Goal: Task Accomplishment & Management: Manage account settings

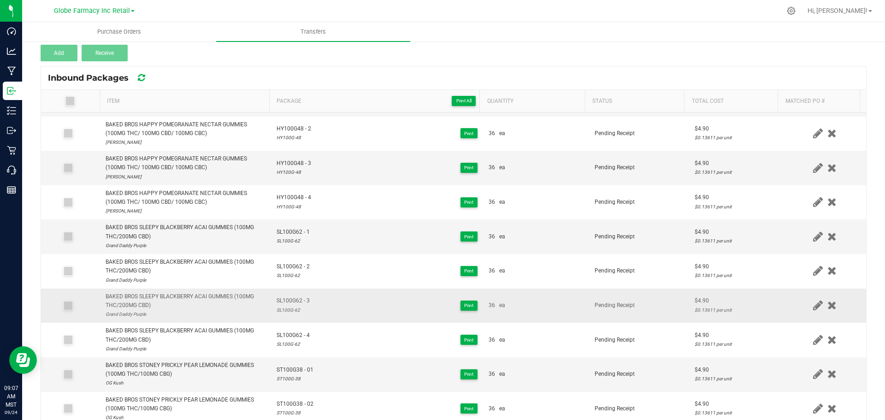
scroll to position [104, 0]
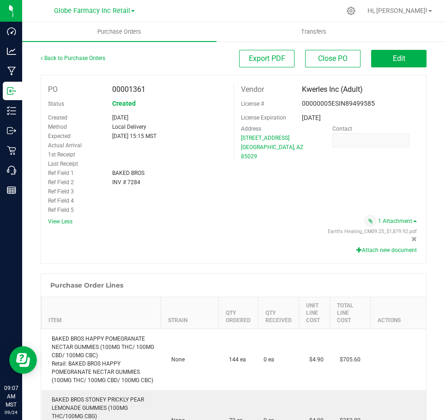
scroll to position [231, 0]
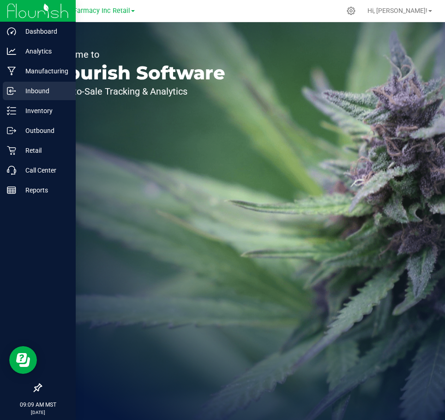
click at [39, 95] on p "Inbound" at bounding box center [43, 90] width 55 height 11
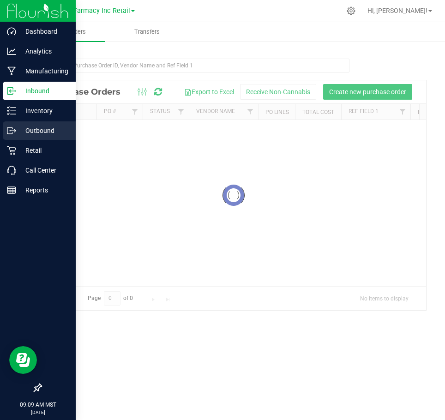
click at [47, 139] on div "Outbound" at bounding box center [39, 130] width 73 height 18
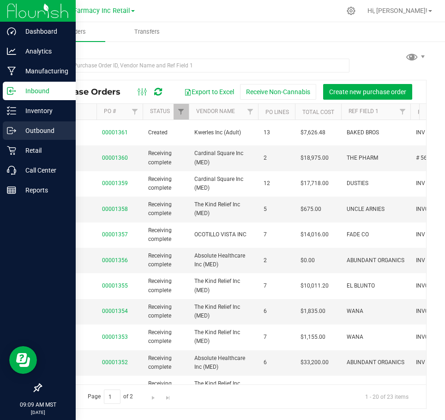
click at [48, 133] on p "Outbound" at bounding box center [43, 130] width 55 height 11
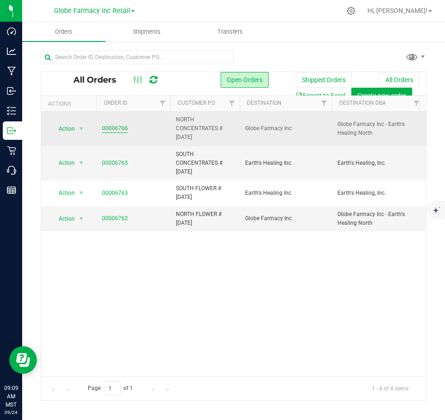
click at [105, 125] on link "00006766" at bounding box center [115, 128] width 26 height 9
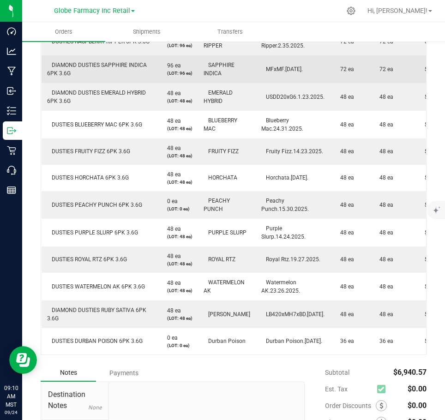
scroll to position [292, 0]
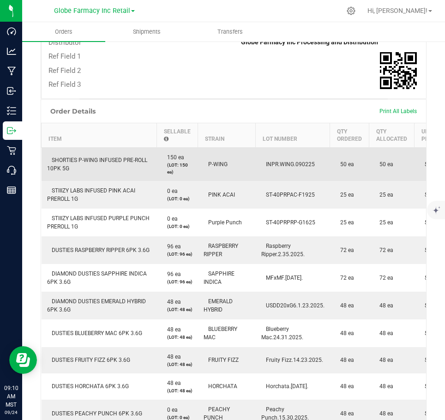
click at [92, 161] on span "SHORTIES P-WING INFUSED PRE-ROLL 10PK 5G" at bounding box center [97, 164] width 100 height 15
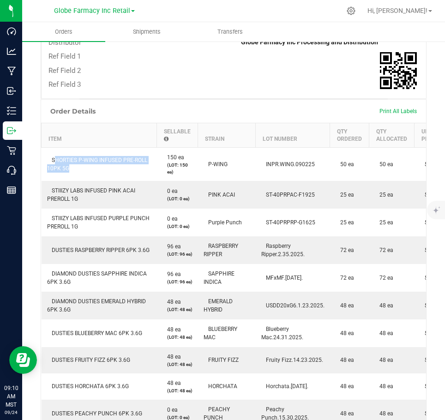
copy span "SHORTIES P-WING INFUSED PRE-ROLL 10PK 5G"
drag, startPoint x: 243, startPoint y: 107, endPoint x: 239, endPoint y: 100, distance: 8.5
click at [243, 107] on div "Order Details Print All Labels" at bounding box center [233, 111] width 385 height 23
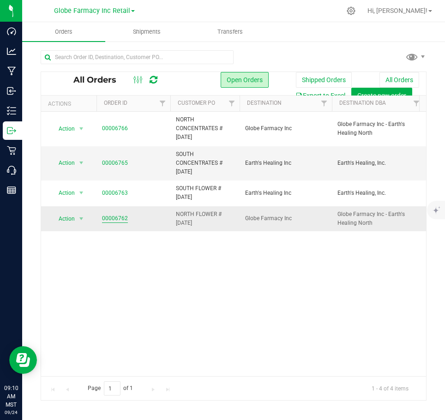
click at [108, 215] on link "00006762" at bounding box center [115, 218] width 26 height 9
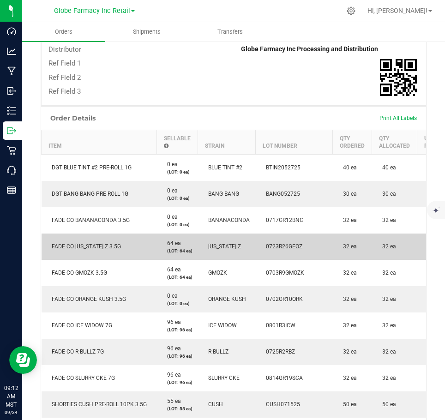
scroll to position [323, 0]
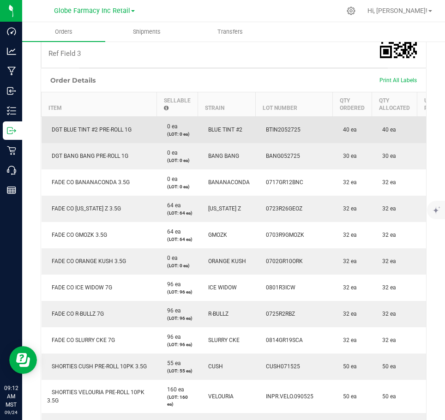
click at [94, 122] on td "DGT BLUE TINT #2 PRE-ROLL 1G" at bounding box center [99, 129] width 115 height 27
click at [90, 127] on span "DGT BLUE TINT #2 PRE-ROLL 1G" at bounding box center [89, 129] width 84 height 6
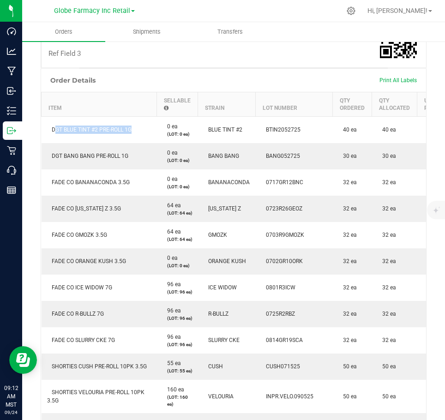
copy span "DGT BLUE TINT #2 PRE-ROLL 1G"
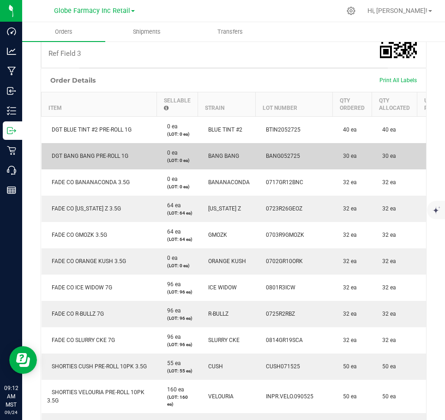
click at [103, 156] on span "DGT BANG BANG PRE-ROLL 1G" at bounding box center [87, 156] width 81 height 6
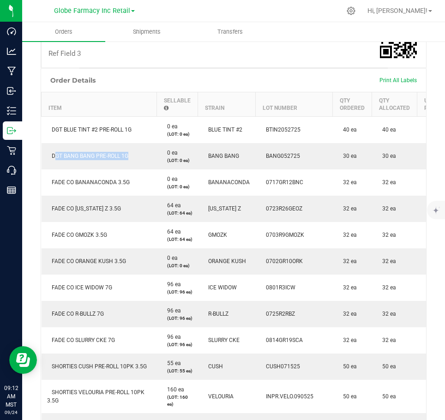
copy span "DGT BANG BANG PRE-ROLL 1G"
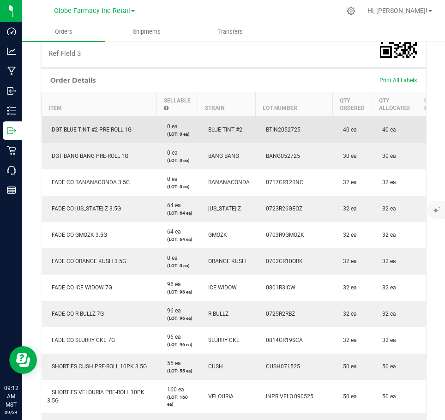
click at [94, 126] on span "DGT BLUE TINT #2 PRE-ROLL 1G" at bounding box center [89, 129] width 84 height 6
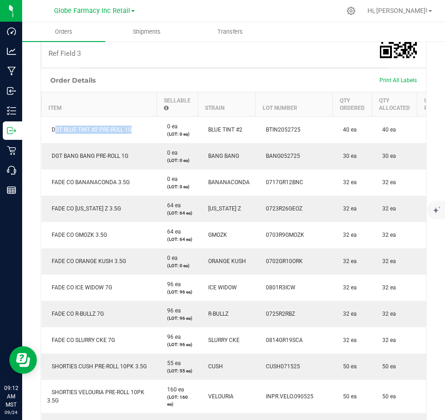
copy span "DGT BLUE TINT #2 PRE-ROLL 1G"
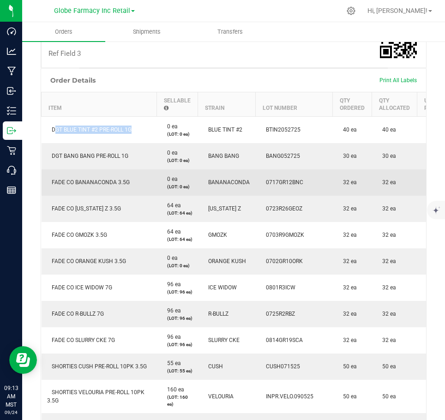
click at [93, 182] on span "FADE CO BANANACONDA 3.5G" at bounding box center [88, 182] width 83 height 6
click at [92, 182] on span "FADE CO BANANACONDA 3.5G" at bounding box center [88, 182] width 83 height 6
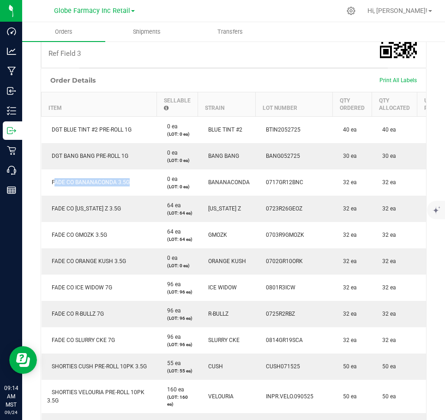
copy span "FADE CO BANANACONDA 3.5G"
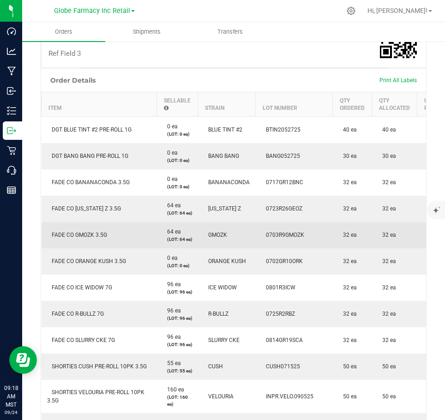
click at [85, 240] on td "FADE CO GMOZK 3.5G" at bounding box center [99, 235] width 115 height 26
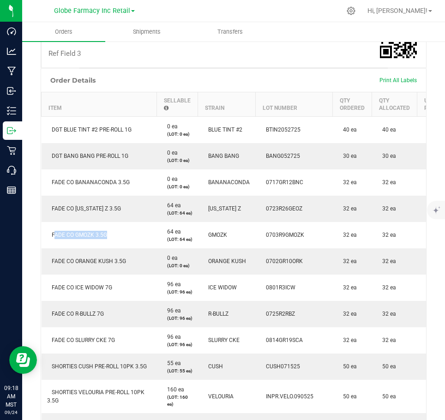
copy span "FADE CO GMOZK 3.5G"
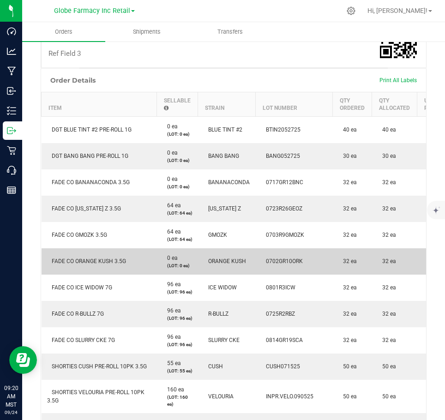
click at [92, 264] on span "FADE CO ORANGE KUSH 3.5G" at bounding box center [86, 261] width 79 height 6
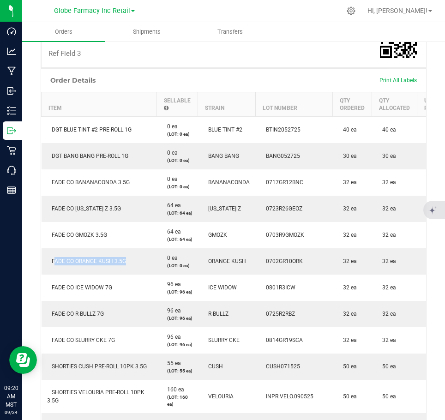
copy span "FADE CO ORANGE KUSH 3.5G"
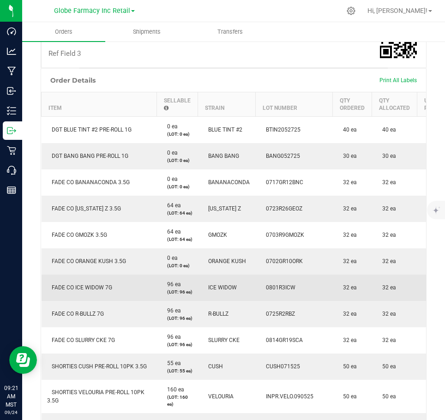
click at [83, 291] on span "FADE CO ICE WIDOW 7G" at bounding box center [79, 287] width 65 height 6
copy span "FADE CO ICE WIDOW 7G"
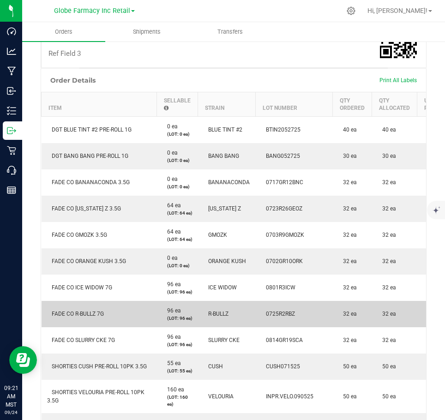
click at [77, 317] on span "FADE CO R-BULLZ 7G" at bounding box center [75, 313] width 57 height 6
copy span "FADE CO R-BULLZ 7G"
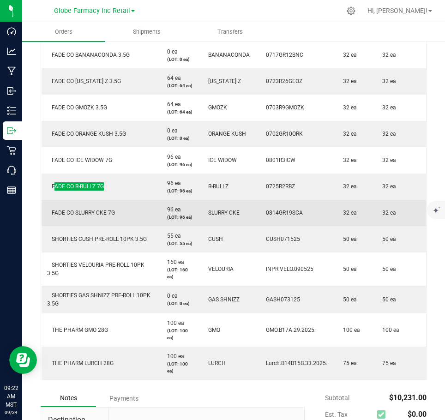
scroll to position [461, 0]
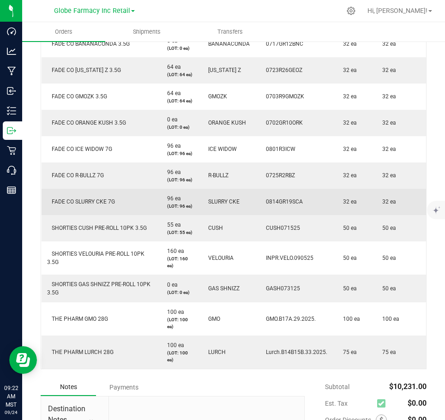
click at [92, 215] on td "FADE CO SLURRY CKE 7G" at bounding box center [99, 202] width 115 height 26
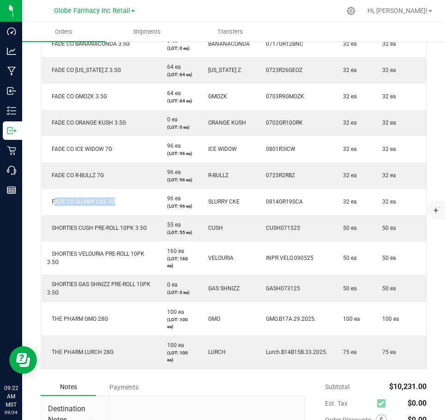
copy span "FADE CO SLURRY CKE 7G"
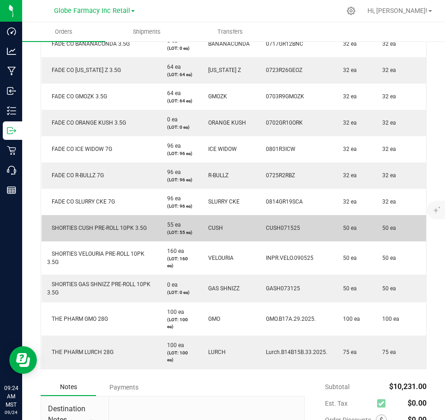
click at [102, 231] on span "SHORTIES CUSH PRE-ROLL 10PK 3.5G" at bounding box center [97, 228] width 100 height 6
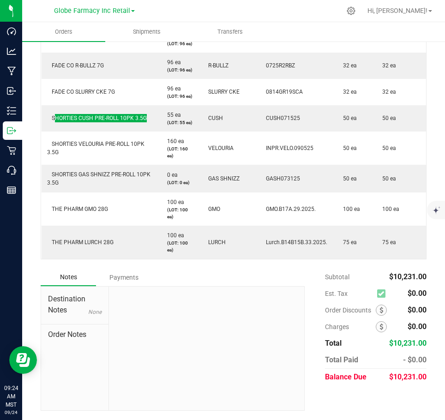
scroll to position [553, 0]
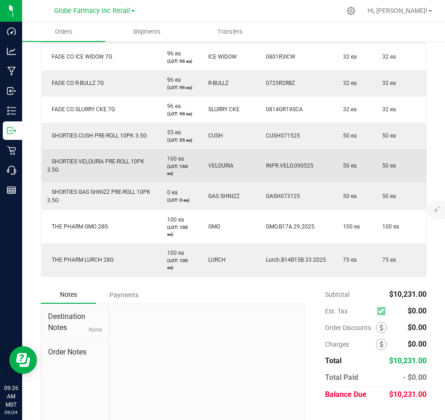
click at [91, 182] on td "SHORTIES VELOURIA PRE-ROLL 10PK 3.5G" at bounding box center [99, 165] width 115 height 33
click at [92, 182] on td "SHORTIES VELOURIA PRE-ROLL 10PK 3.5G" at bounding box center [99, 165] width 115 height 33
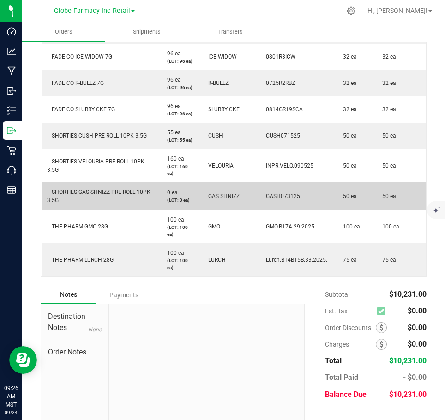
click at [86, 203] on span "SHORTIES GAS SHNIZZ PRE-ROLL 10PK 3.5G" at bounding box center [98, 196] width 103 height 15
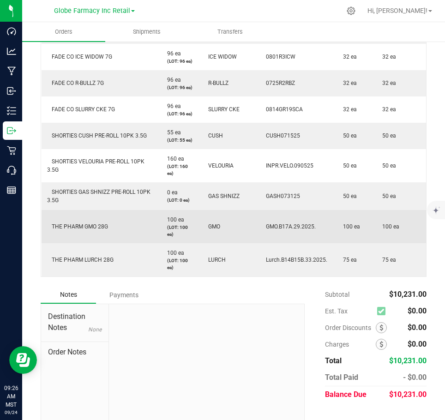
click at [74, 243] on td "THE PHARM GMO 28G" at bounding box center [99, 226] width 115 height 33
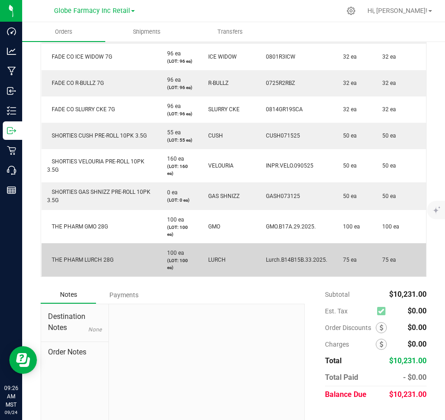
click at [106, 263] on span "THE PHARM LURCH 28G" at bounding box center [80, 259] width 66 height 6
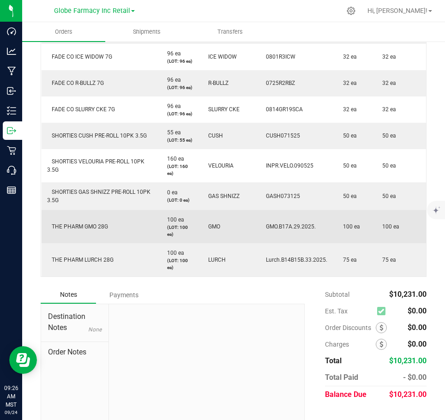
click at [67, 243] on td "THE PHARM GMO 28G" at bounding box center [99, 226] width 115 height 33
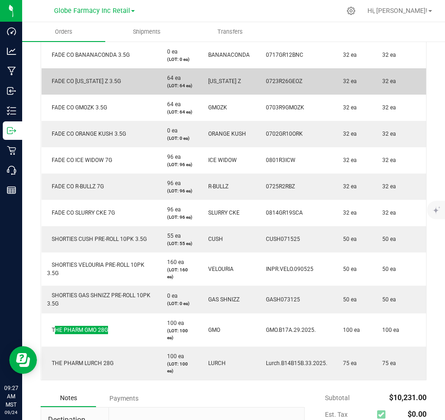
scroll to position [461, 0]
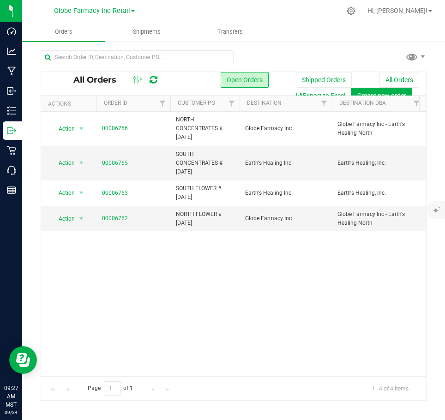
click at [134, 368] on div "Action Action Cancel order Clone order Edit order Mark as fully paid Order audi…" at bounding box center [233, 244] width 385 height 264
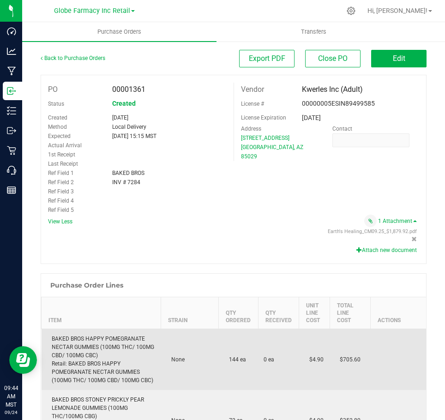
scroll to position [231, 0]
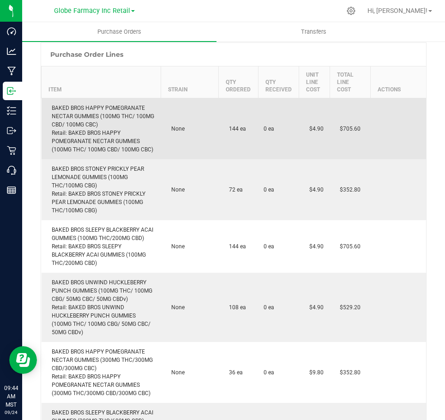
click at [375, 136] on td at bounding box center [397, 128] width 55 height 61
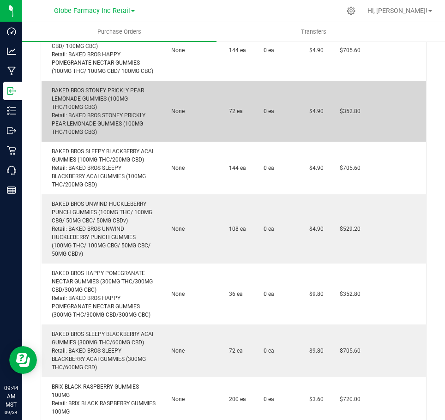
scroll to position [323, 0]
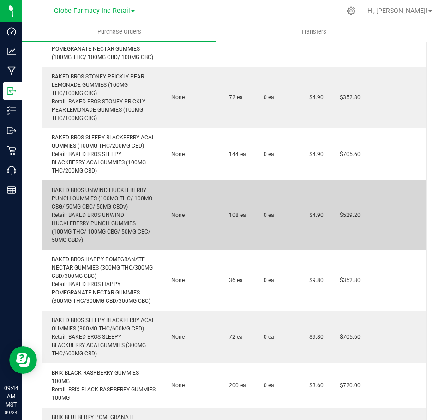
click at [126, 201] on td "BAKED BROS UNWIND HUCKLEBERRY PUNCH GUMMIES (100MG THC/ 100MG CBG/ 50MG CBC/ 50…" at bounding box center [101, 214] width 119 height 69
click at [125, 207] on div "BAKED BROS UNWIND HUCKLEBERRY PUNCH GUMMIES (100MG THC/ 100MG CBG/ 50MG CBC/ 50…" at bounding box center [101, 215] width 108 height 58
copy div "BAKED BROS UNWIND HUCKLEBERRY PUNCH GUMMIES (100MG THC/ 100MG CBG/ 50MG CBC/ 50…"
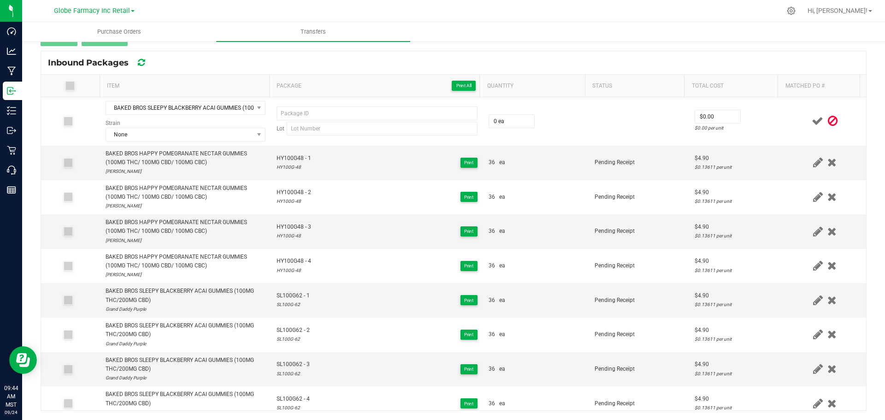
click at [68, 86] on icon at bounding box center [70, 86] width 6 height 0
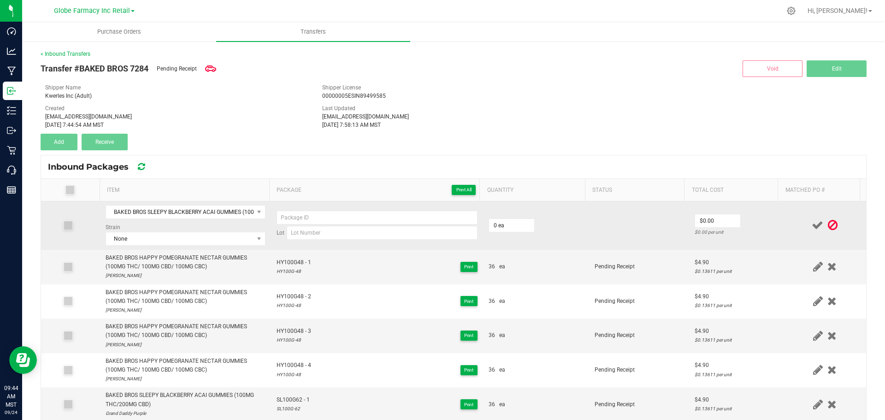
click at [828, 221] on icon at bounding box center [833, 225] width 10 height 12
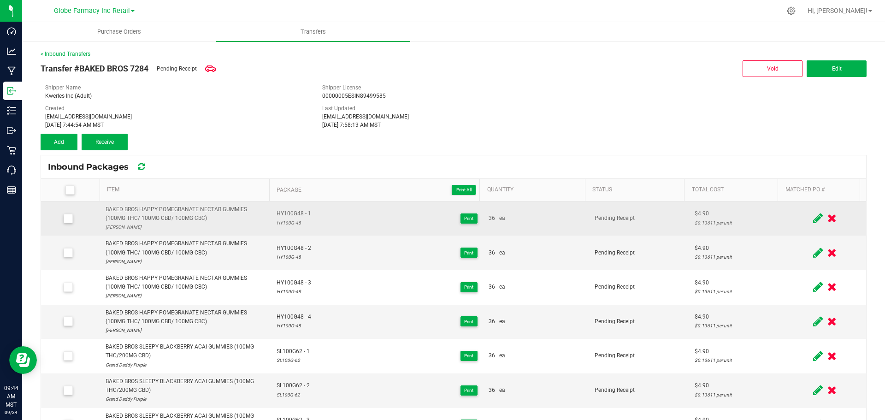
click at [64, 186] on label at bounding box center [72, 189] width 48 height 9
click at [0, 0] on input "checkbox" at bounding box center [0, 0] width 0 height 0
click at [64, 186] on label at bounding box center [72, 189] width 48 height 9
click at [0, 0] on input "checkbox" at bounding box center [0, 0] width 0 height 0
click at [107, 144] on span "Receive" at bounding box center [104, 142] width 18 height 6
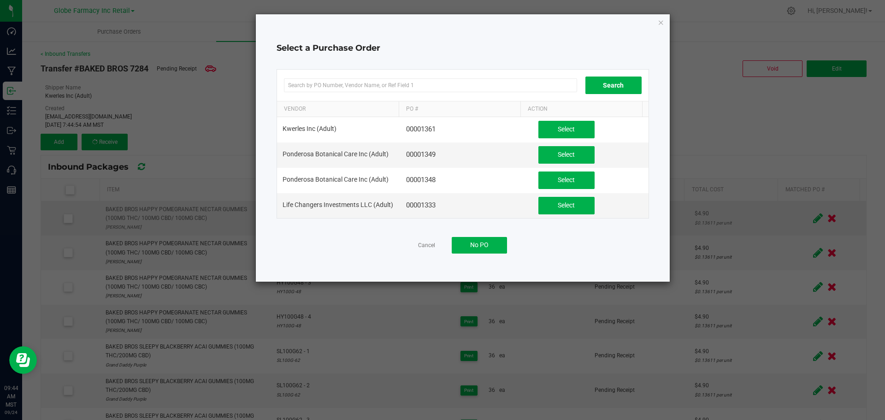
click at [672, 22] on ngb-modal-window "Select a Purchase Order Search Vendor PO # Action Kwerles Inc (Adult) 00001361 …" at bounding box center [446, 210] width 892 height 420
click at [666, 22] on div "Select a Purchase Order Search Vendor PO # Action Kwerles Inc (Adult) 00001361 …" at bounding box center [463, 147] width 414 height 267
click at [658, 23] on icon "button" at bounding box center [661, 22] width 6 height 11
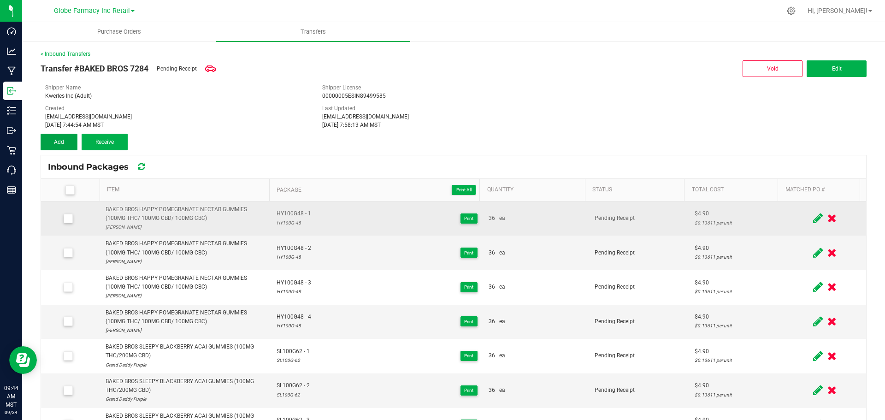
click at [62, 140] on span "Add" at bounding box center [59, 142] width 10 height 6
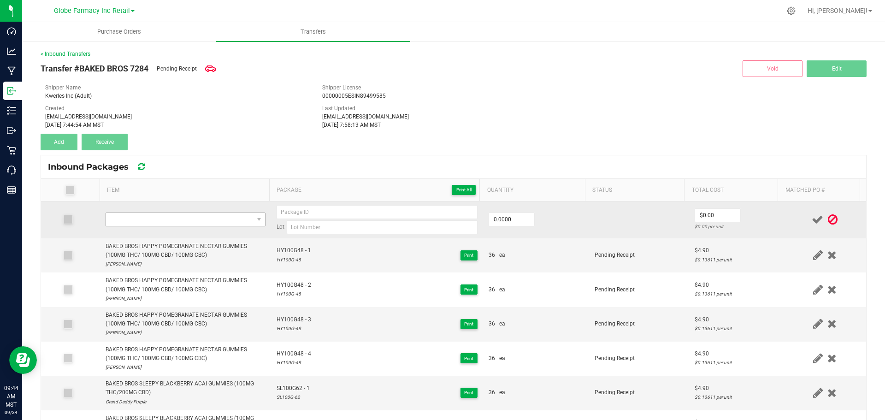
click at [205, 213] on td at bounding box center [185, 220] width 171 height 37
click at [206, 217] on span "NO DATA FOUND" at bounding box center [180, 219] width 148 height 13
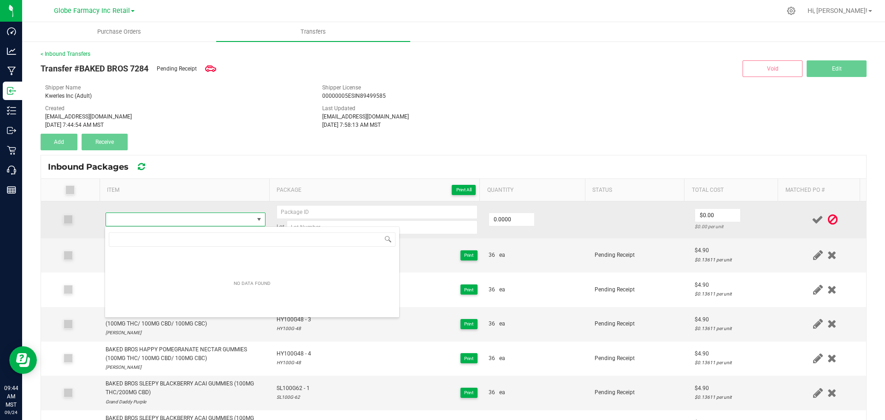
scroll to position [14, 157]
type input "BAKED BROS UNWIND HUCKLEBERRY PUNCH GUMMIES (100MG THC/ 100MG CBG/ 50MG CBC/ 50…"
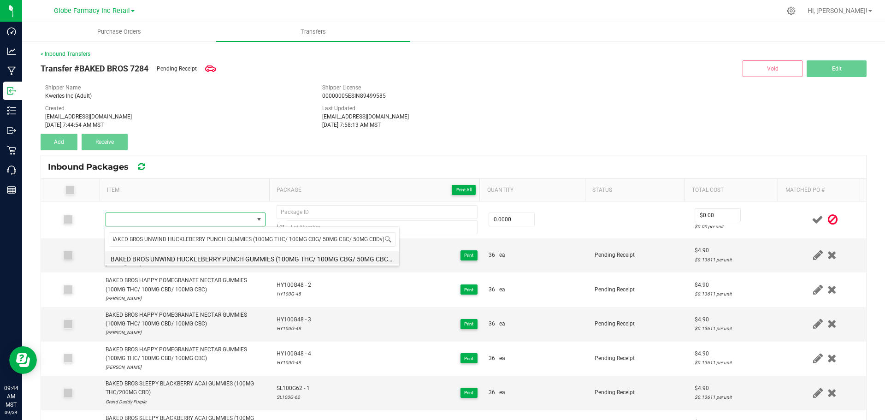
click at [226, 256] on li "BAKED BROS UNWIND HUCKLEBERRY PUNCH GUMMIES (100MG THC/ 100MG CBG/ 50MG CBC/ 50…" at bounding box center [252, 257] width 294 height 13
type input "0 ea"
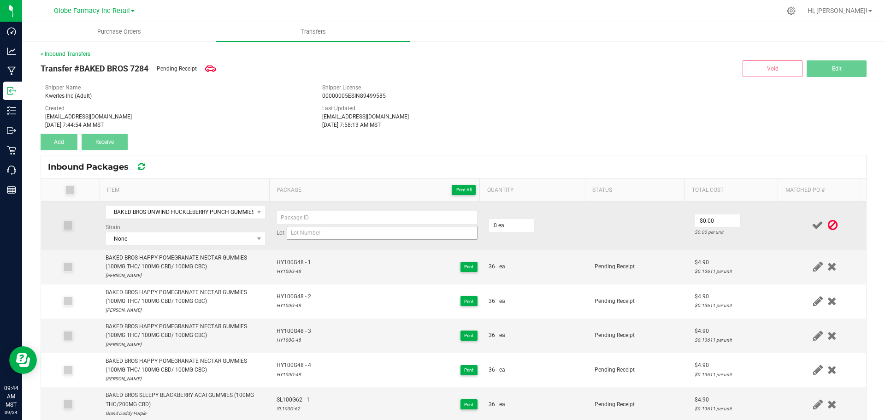
click at [358, 240] on td "Lot" at bounding box center [377, 226] width 212 height 48
click at [354, 231] on input at bounding box center [382, 233] width 191 height 14
paste input "UW100G-"
type input "UW100G-"
paste input "UW100G-"
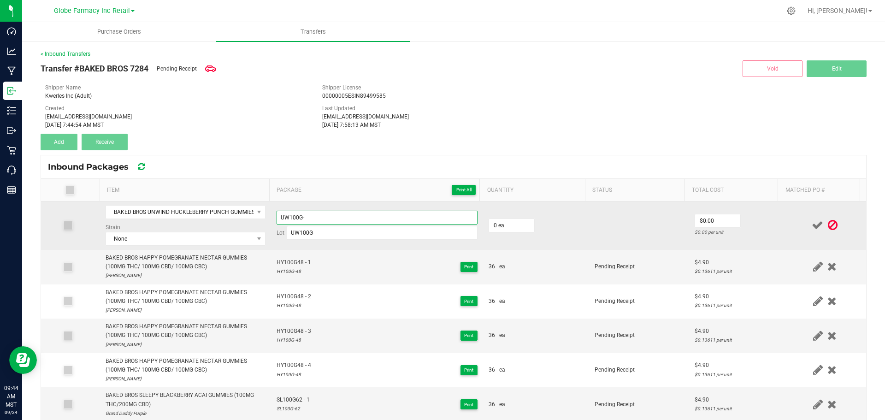
click at [338, 219] on input "UW100G-" at bounding box center [377, 218] width 201 height 14
type input "UW100G25"
click at [339, 232] on input "UW100G-" at bounding box center [382, 233] width 191 height 14
type input "UW100G-25"
click at [201, 240] on span "None" at bounding box center [180, 238] width 148 height 13
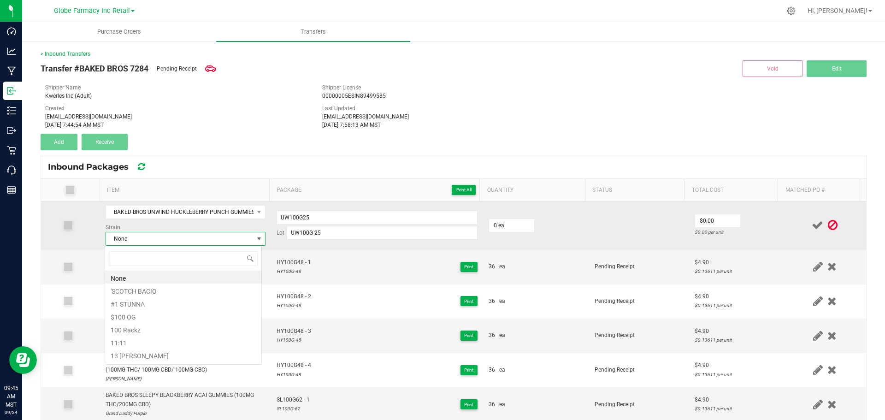
scroll to position [14, 157]
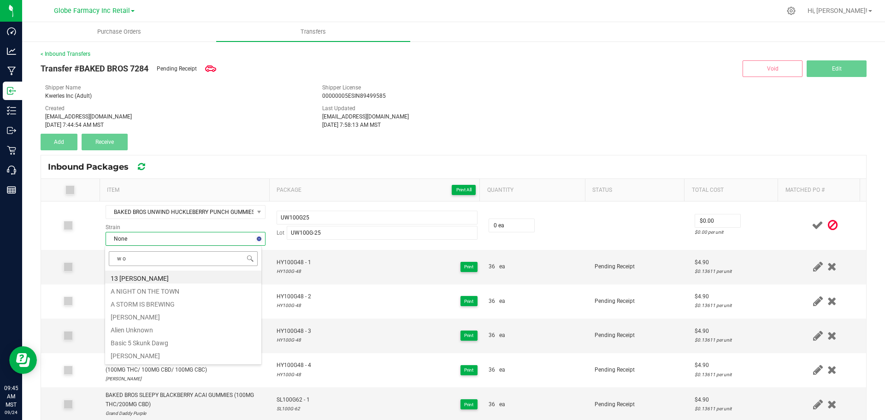
type input "w og"
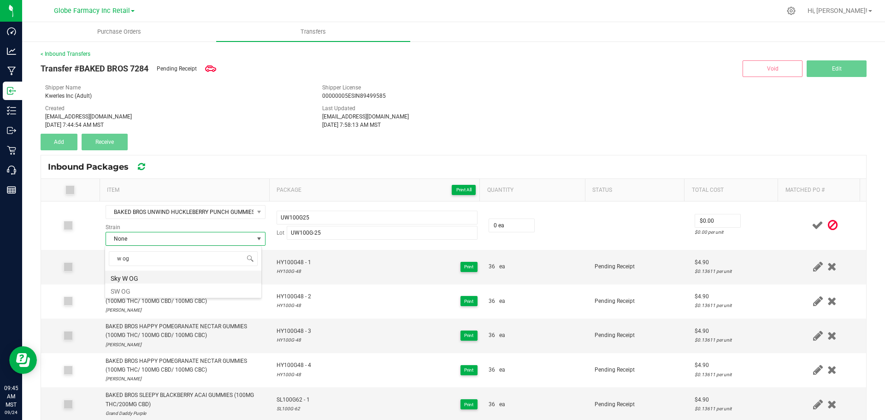
click at [135, 278] on li "Sky W OG" at bounding box center [183, 277] width 156 height 13
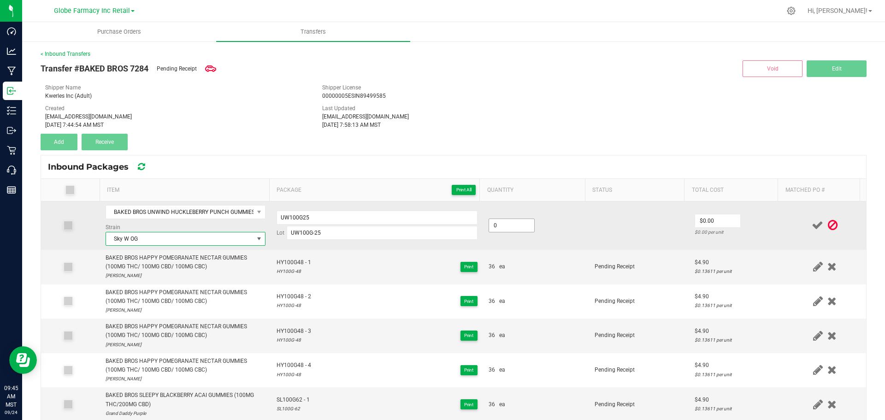
click at [508, 225] on input "0" at bounding box center [511, 225] width 45 height 13
type input "36 ea"
type input "$4.90"
click at [762, 212] on td "$4.90 $0.13611 per unit" at bounding box center [736, 226] width 95 height 48
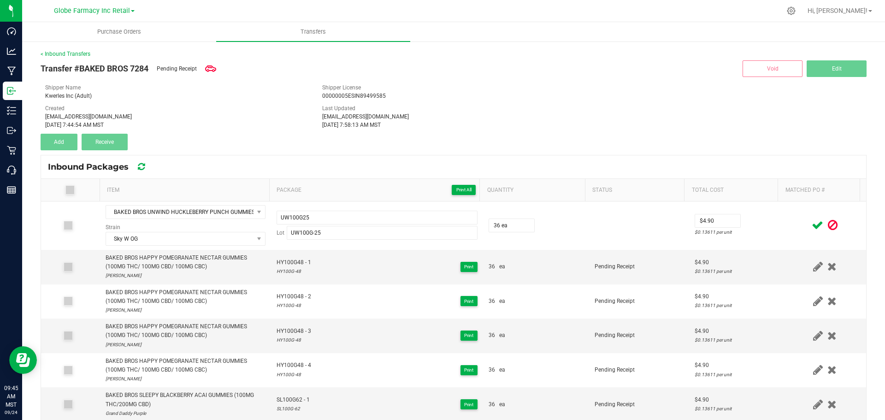
click at [812, 230] on icon at bounding box center [818, 225] width 12 height 12
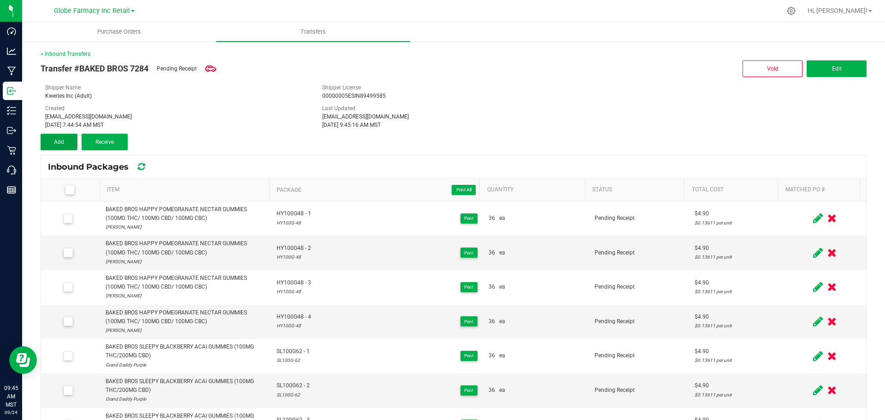
drag, startPoint x: 59, startPoint y: 143, endPoint x: 79, endPoint y: 148, distance: 20.9
click at [59, 143] on span "Add" at bounding box center [59, 142] width 10 height 6
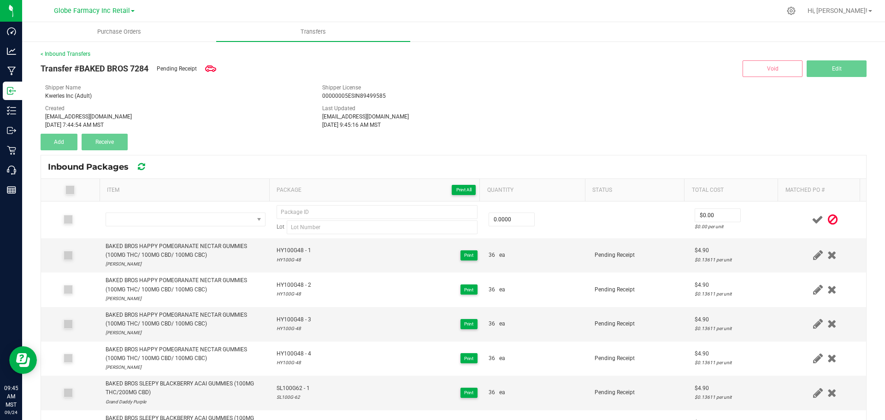
click at [828, 219] on icon at bounding box center [833, 220] width 10 height 12
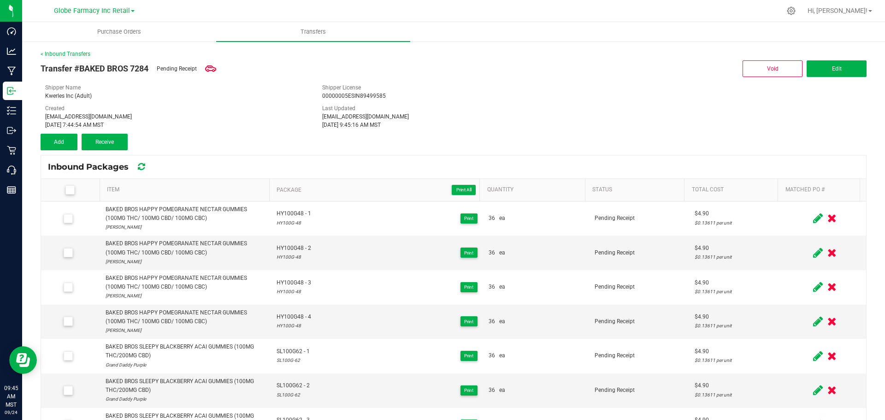
click at [188, 181] on th "Item" at bounding box center [185, 190] width 170 height 23
click at [189, 186] on link "Item" at bounding box center [186, 189] width 159 height 7
click at [189, 190] on link "Item" at bounding box center [186, 189] width 159 height 7
click at [60, 135] on button "Add" at bounding box center [59, 142] width 37 height 17
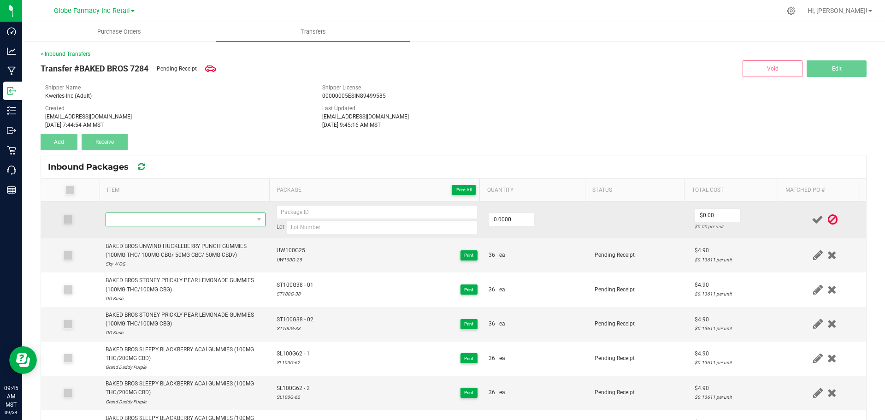
click at [215, 214] on span "NO DATA FOUND" at bounding box center [180, 219] width 148 height 13
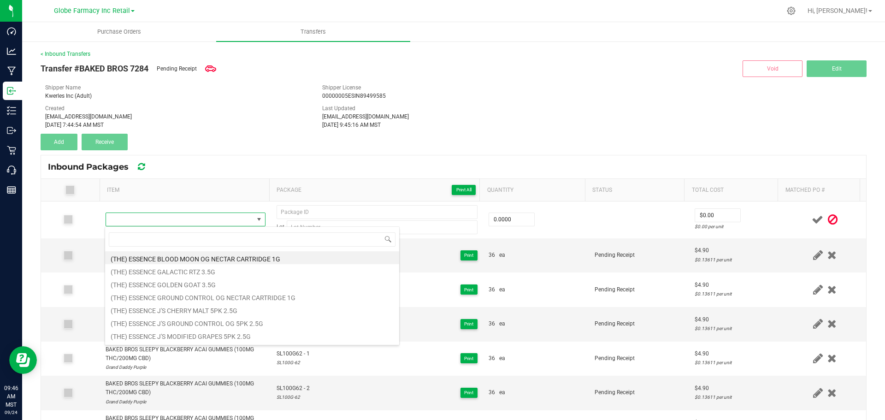
drag, startPoint x: 227, startPoint y: 98, endPoint x: 214, endPoint y: 117, distance: 22.8
click at [227, 97] on div "Kwerles Inc (Adult)" at bounding box center [176, 96] width 263 height 8
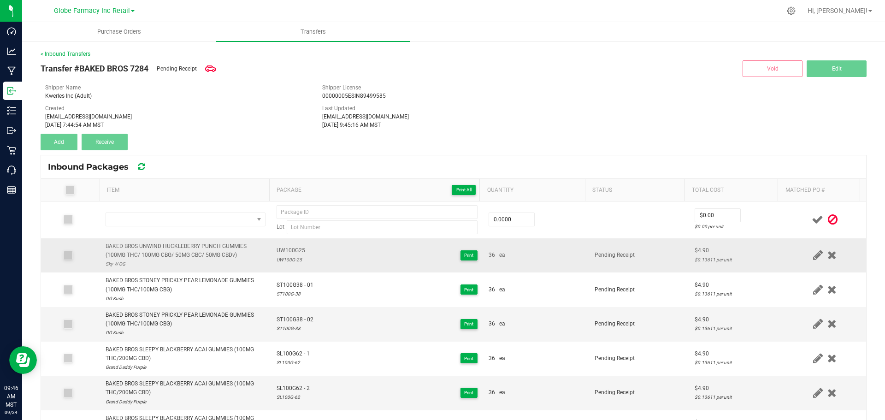
click at [172, 249] on div "BAKED BROS UNWIND HUCKLEBERRY PUNCH GUMMIES (100MG THC/ 100MG CBG/ 50MG CBC/ 50…" at bounding box center [186, 251] width 160 height 18
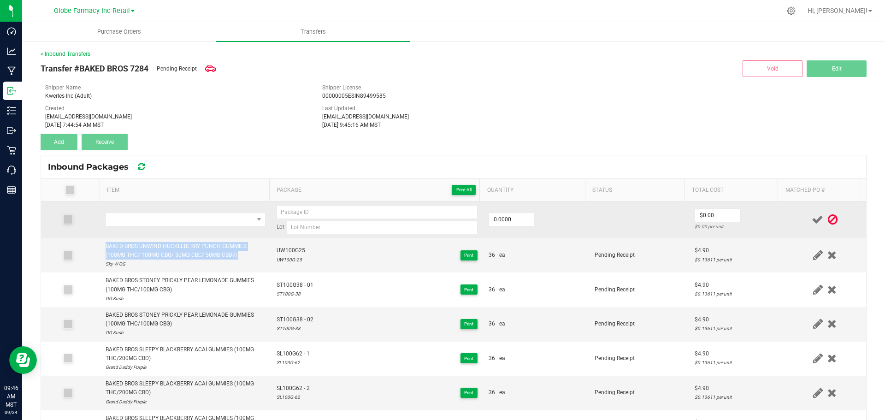
copy div "BAKED BROS UNWIND HUCKLEBERRY PUNCH GUMMIES (100MG THC/ 100MG CBG/ 50MG CBC/ 50…"
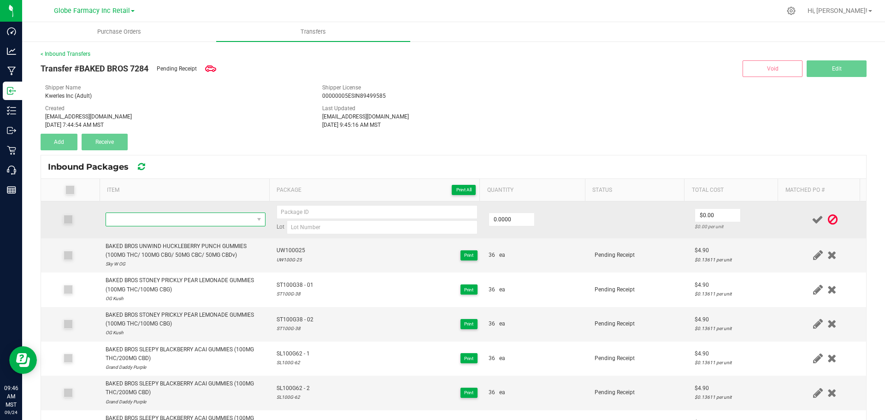
click at [197, 223] on span "NO DATA FOUND" at bounding box center [180, 219] width 148 height 13
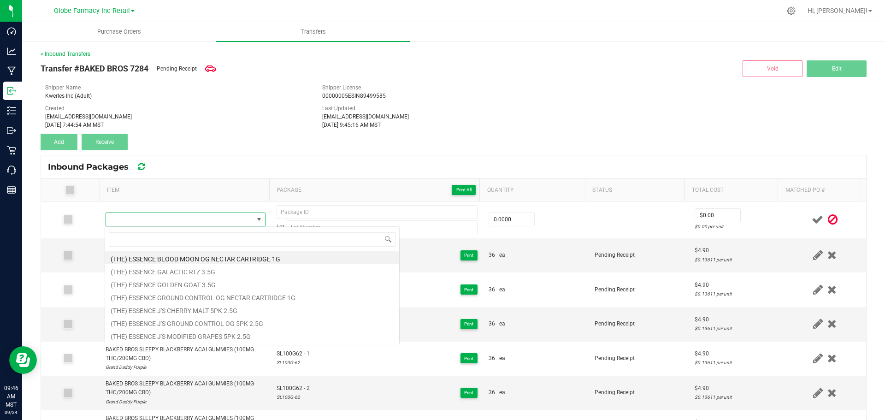
type input "BAKED BROS UNWIND HUCKLEBERRY PUNCH GUMMIES (100MG THC/ 100MG CBG/ 50MG CBC/ 50…"
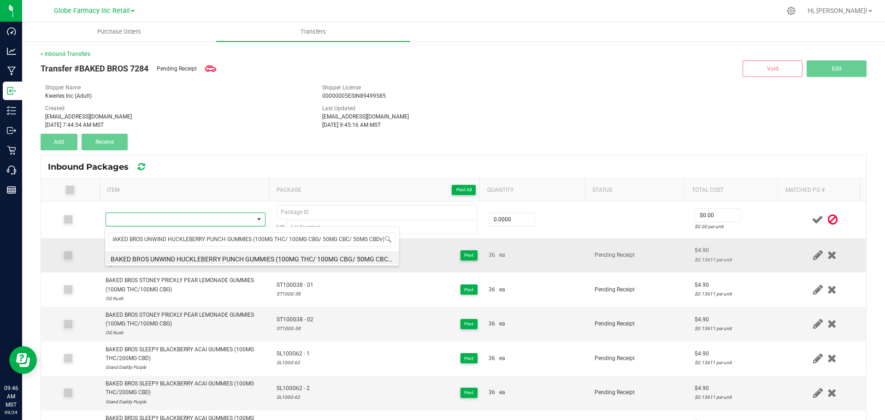
drag, startPoint x: 250, startPoint y: 258, endPoint x: 256, endPoint y: 254, distance: 7.7
click at [251, 258] on li "BAKED BROS UNWIND HUCKLEBERRY PUNCH GUMMIES (100MG THC/ 100MG CBG/ 50MG CBC/ 50…" at bounding box center [252, 257] width 294 height 13
type input "0 ea"
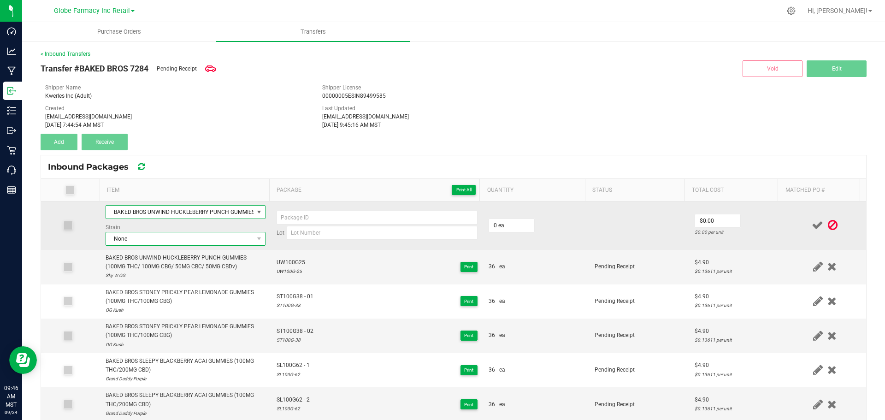
click at [174, 241] on span "None" at bounding box center [180, 238] width 148 height 13
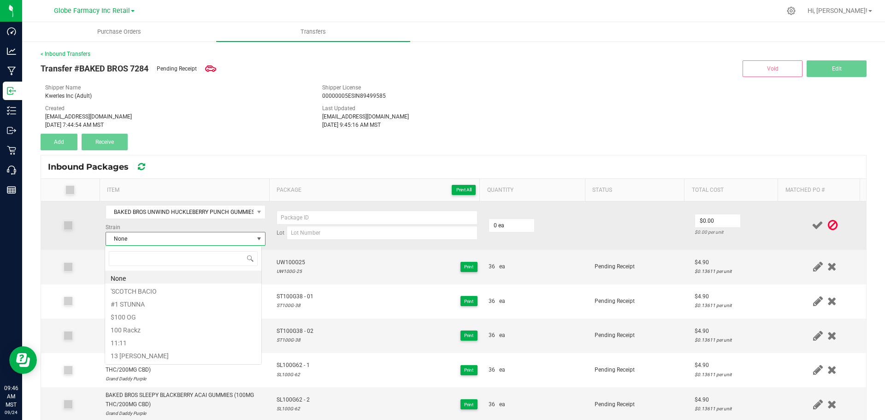
scroll to position [14, 157]
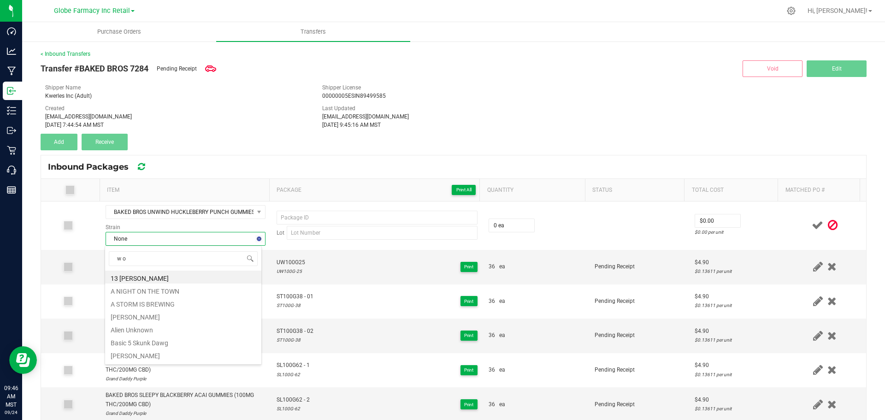
type input "w og"
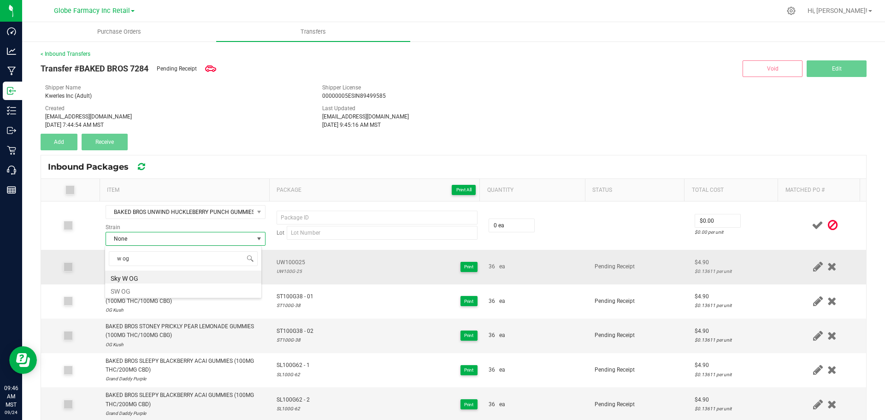
click at [130, 277] on li "Sky W OG" at bounding box center [183, 277] width 156 height 13
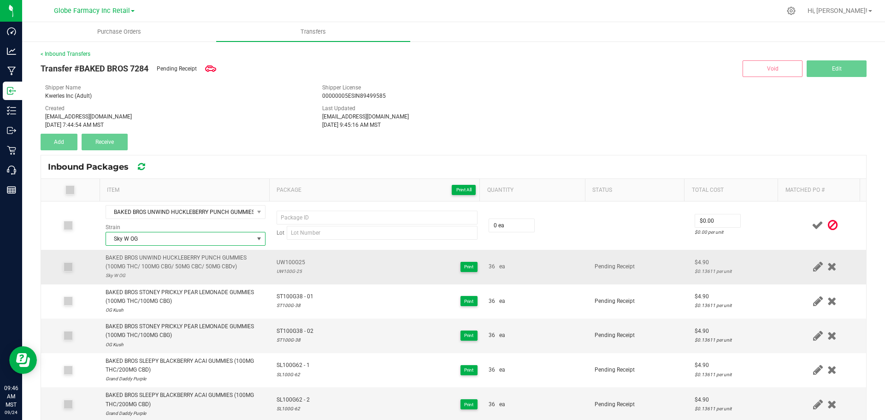
click at [285, 263] on span "UW100G25" at bounding box center [291, 262] width 29 height 9
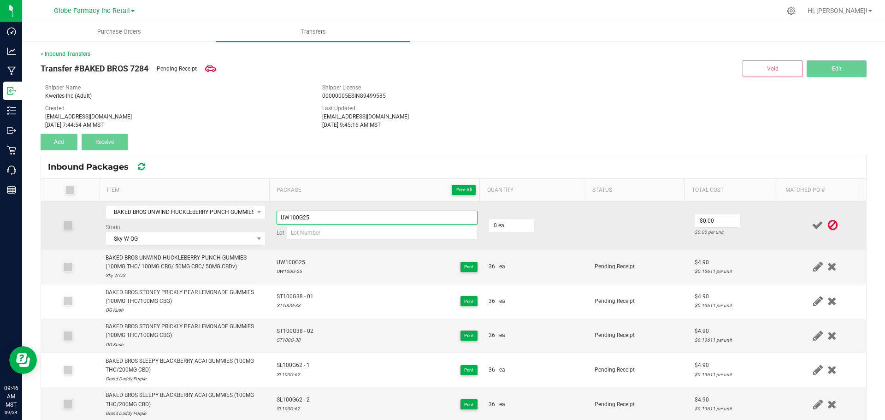
click at [318, 219] on input "UW100G25" at bounding box center [377, 218] width 201 height 14
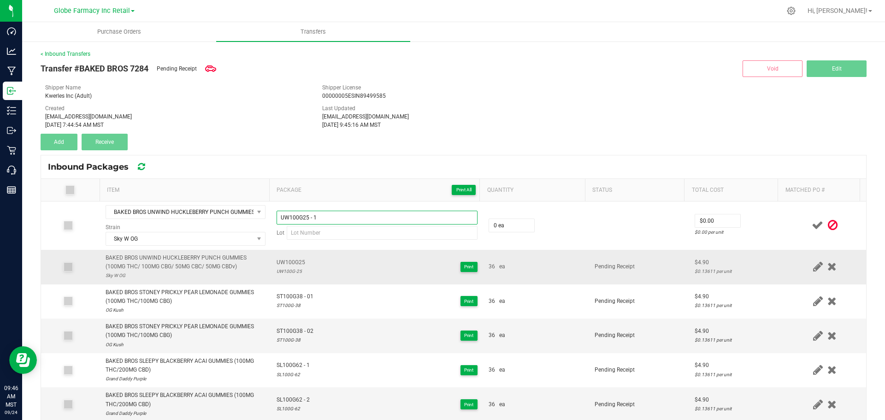
type input "UW100G25 - 1"
click at [297, 273] on div "UW100G-25" at bounding box center [291, 271] width 29 height 9
click at [296, 272] on div "UW100G-25" at bounding box center [291, 271] width 29 height 9
click at [290, 272] on div "UW100G-25" at bounding box center [291, 271] width 29 height 9
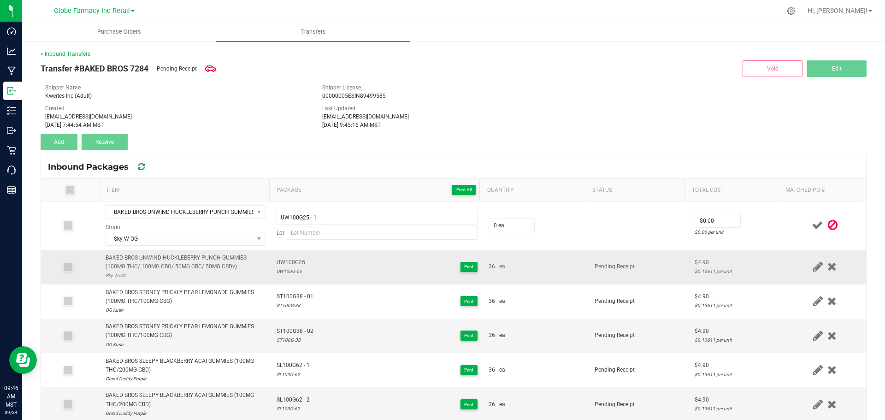
click at [282, 272] on div "UW100G-25" at bounding box center [291, 271] width 29 height 9
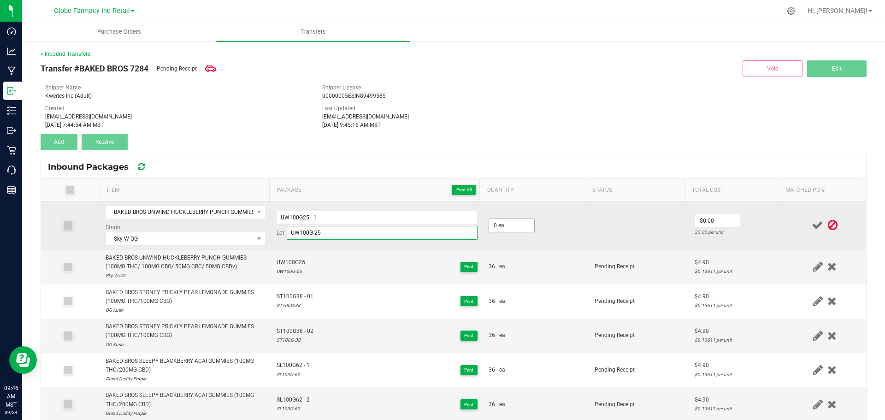
type input "UW100G-25"
click at [510, 221] on input "0" at bounding box center [511, 225] width 45 height 13
type input "36 ea"
type input "$4.90"
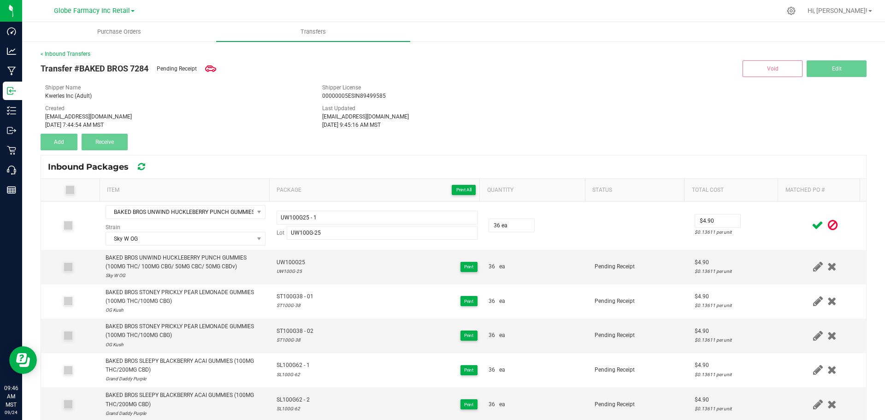
click at [771, 225] on td "$4.90 $0.13611 per unit" at bounding box center [736, 226] width 95 height 48
click at [812, 225] on icon at bounding box center [818, 225] width 12 height 12
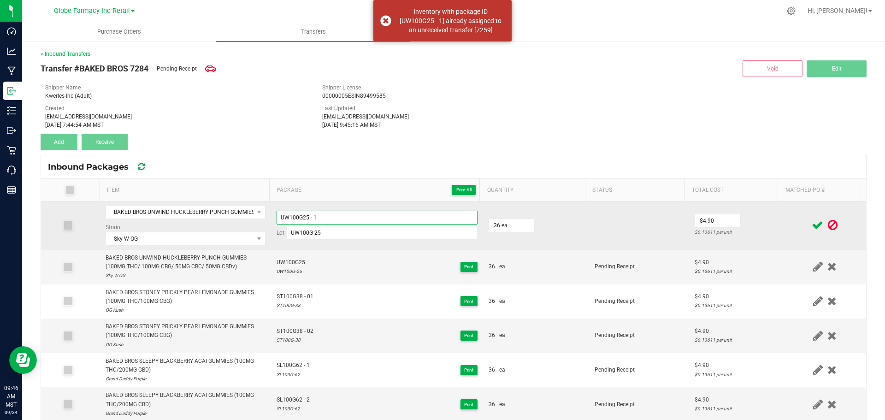
click at [377, 214] on input "UW100G25 - 1" at bounding box center [377, 218] width 201 height 14
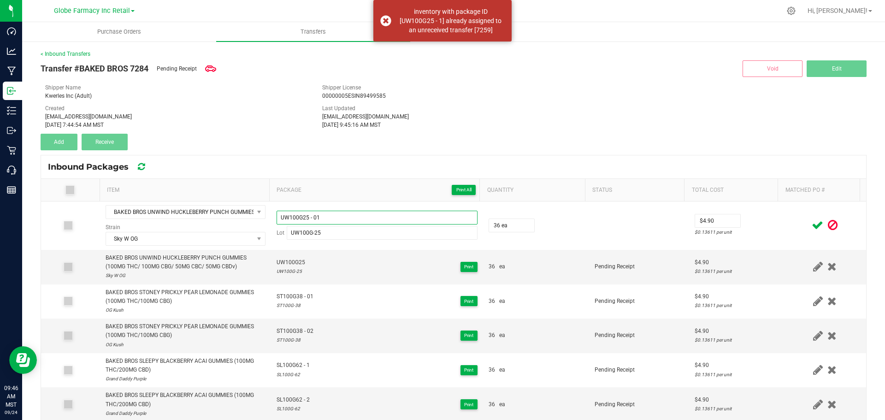
type input "UW100G25 - 01"
click at [789, 230] on div at bounding box center [824, 225] width 71 height 12
click at [812, 222] on icon at bounding box center [818, 225] width 12 height 12
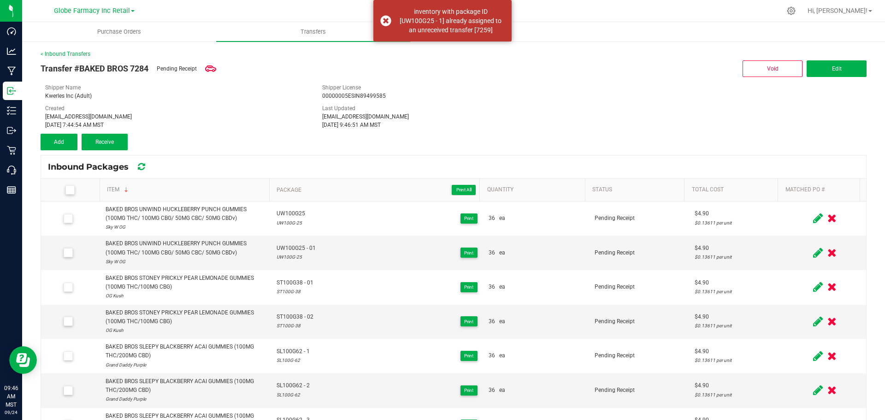
click at [813, 220] on icon at bounding box center [818, 219] width 10 height 12
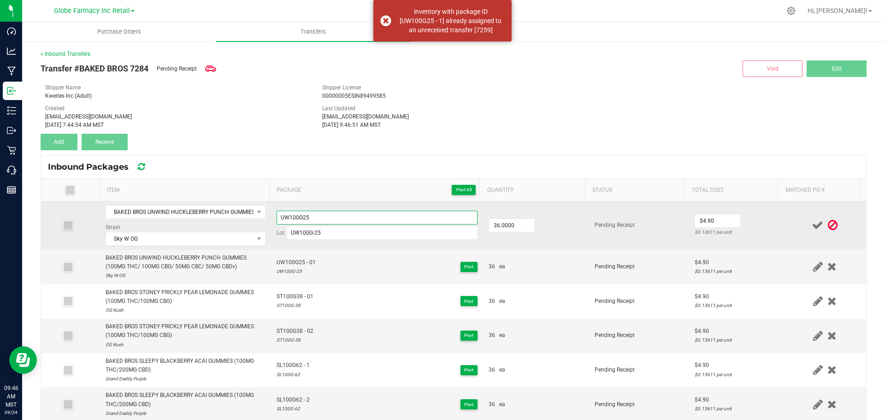
click at [374, 219] on input "UW100G25" at bounding box center [377, 218] width 201 height 14
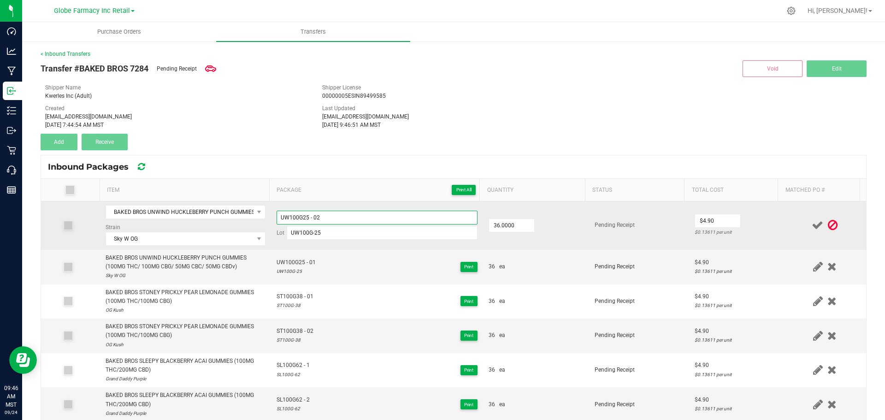
type input "UW100G25 - 02"
click at [730, 211] on td "$4.90 $0.13611 per unit" at bounding box center [736, 226] width 95 height 48
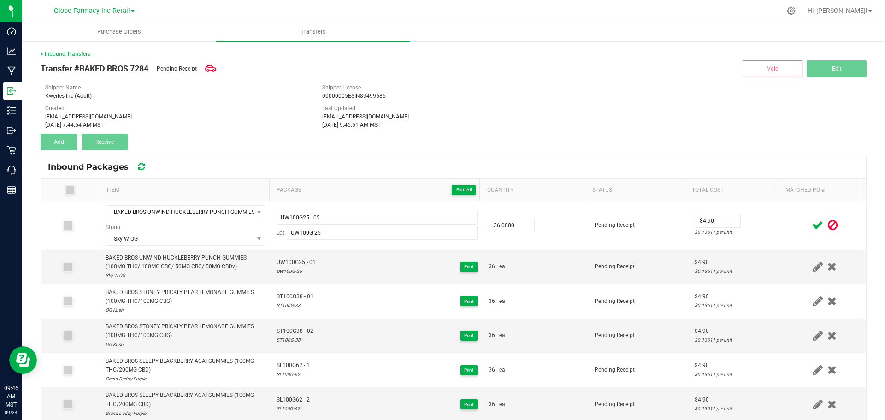
click at [812, 223] on icon at bounding box center [818, 225] width 12 height 12
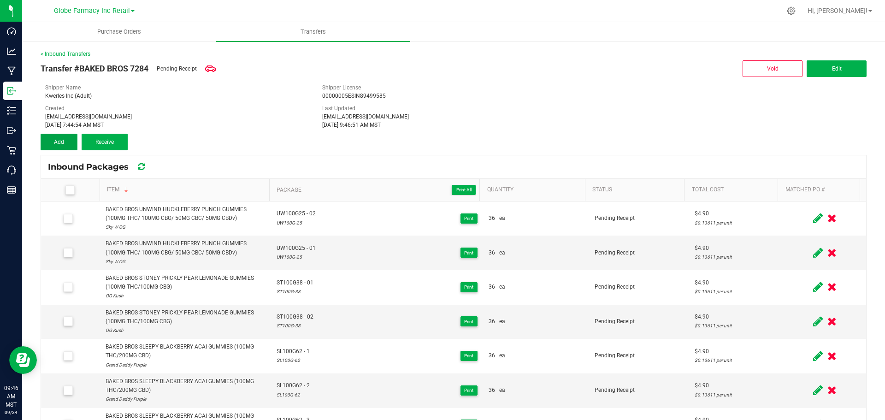
click at [46, 134] on button "Add" at bounding box center [59, 142] width 37 height 17
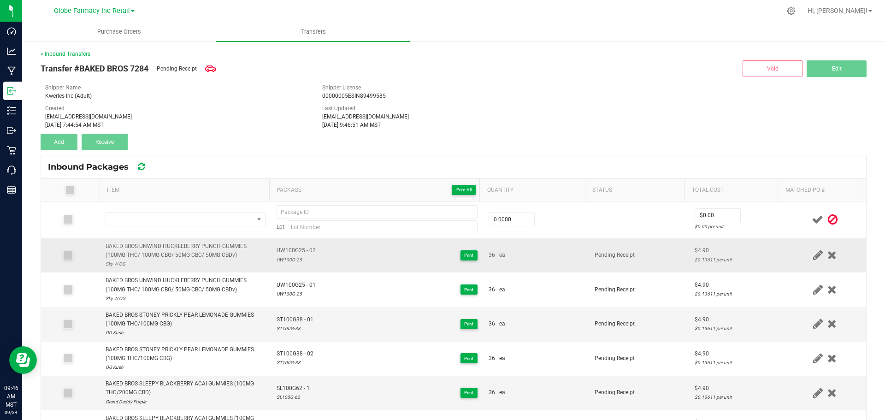
click at [192, 246] on div "BAKED BROS UNWIND HUCKLEBERRY PUNCH GUMMIES (100MG THC/ 100MG CBG/ 50MG CBC/ 50…" at bounding box center [186, 251] width 160 height 18
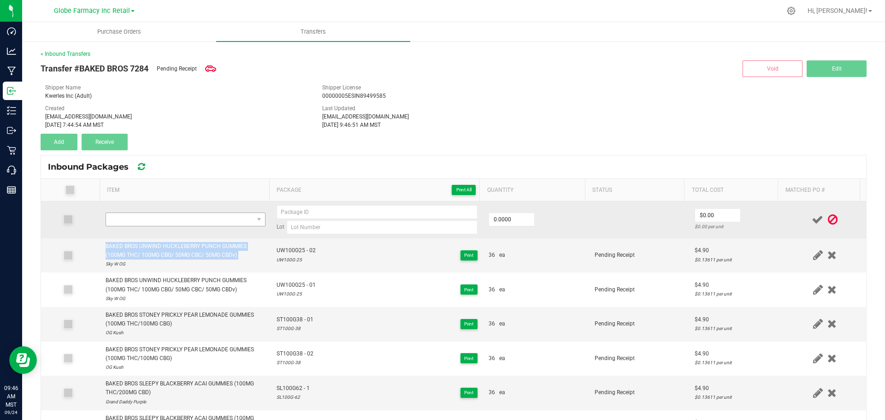
copy div "BAKED BROS UNWIND HUCKLEBERRY PUNCH GUMMIES (100MG THC/ 100MG CBG/ 50MG CBC/ 50…"
click at [213, 220] on span "NO DATA FOUND" at bounding box center [180, 219] width 148 height 13
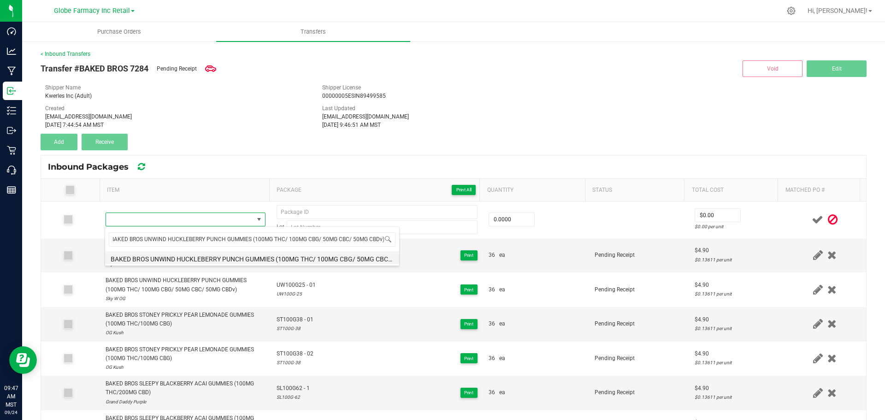
click at [206, 260] on li "BAKED BROS UNWIND HUCKLEBERRY PUNCH GUMMIES (100MG THC/ 100MG CBG/ 50MG CBC/ 50…" at bounding box center [252, 257] width 294 height 13
type input "0 ea"
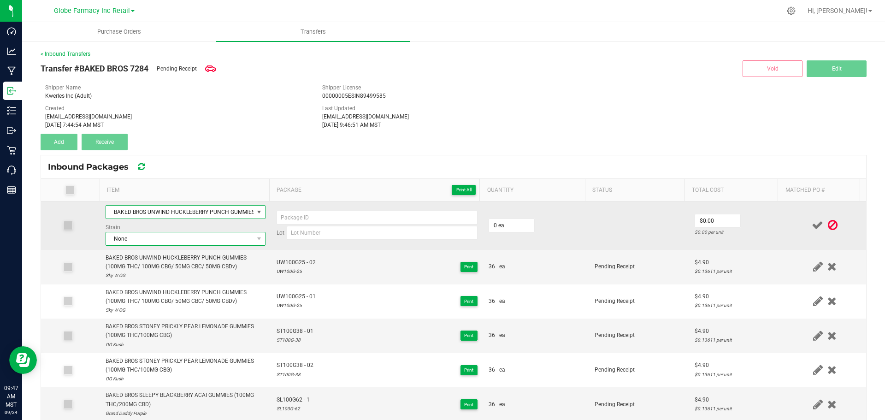
click at [194, 241] on span "None" at bounding box center [180, 238] width 148 height 13
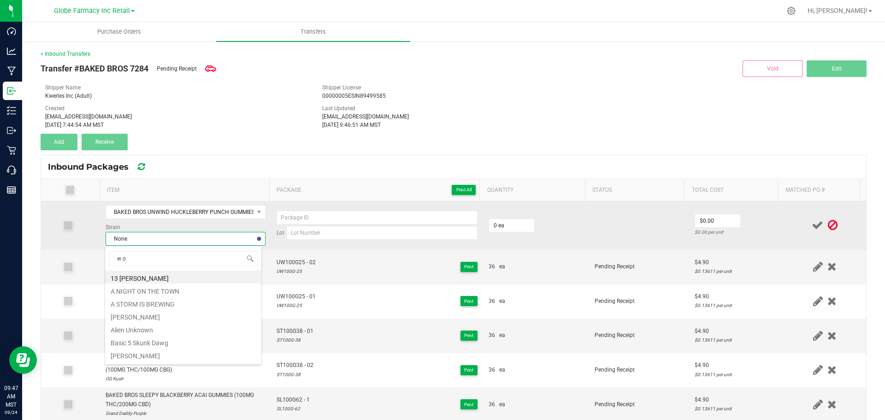
type input "w og"
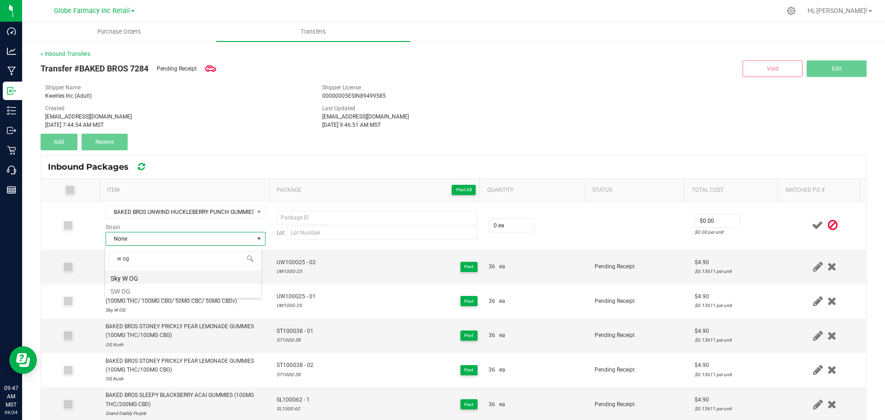
click at [147, 274] on li "Sky W OG" at bounding box center [183, 277] width 156 height 13
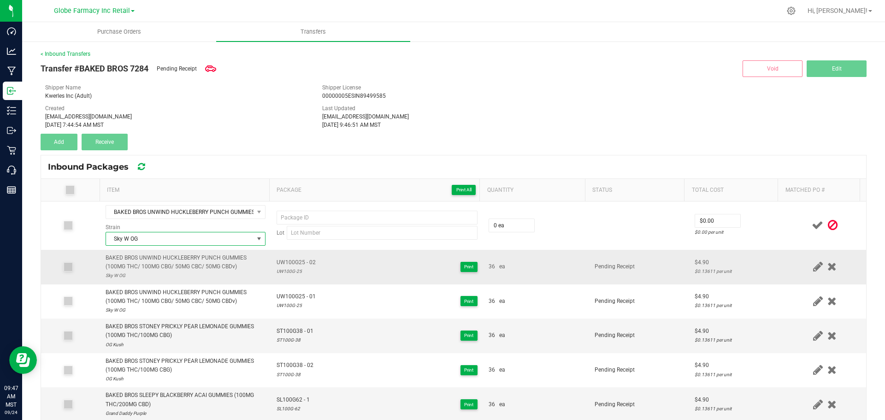
click at [297, 263] on span "UW100G25 - 02" at bounding box center [296, 262] width 39 height 9
type input "UW100G25 - 02"
click at [288, 272] on div "UW100G-25" at bounding box center [296, 271] width 39 height 9
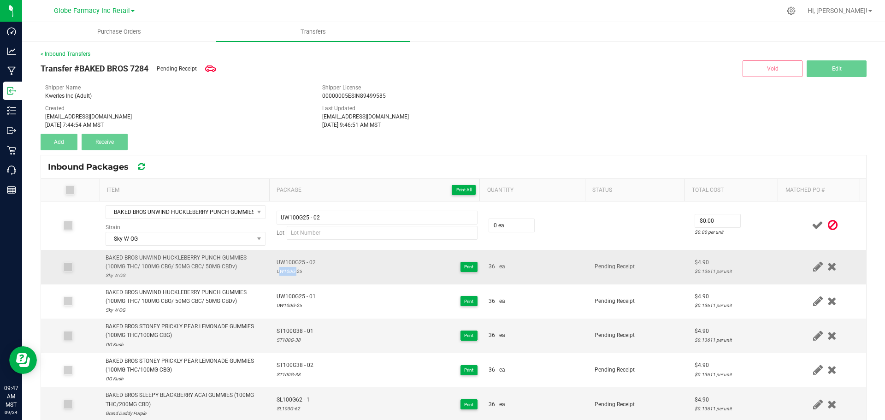
click at [288, 272] on div "UW100G-25" at bounding box center [296, 271] width 39 height 9
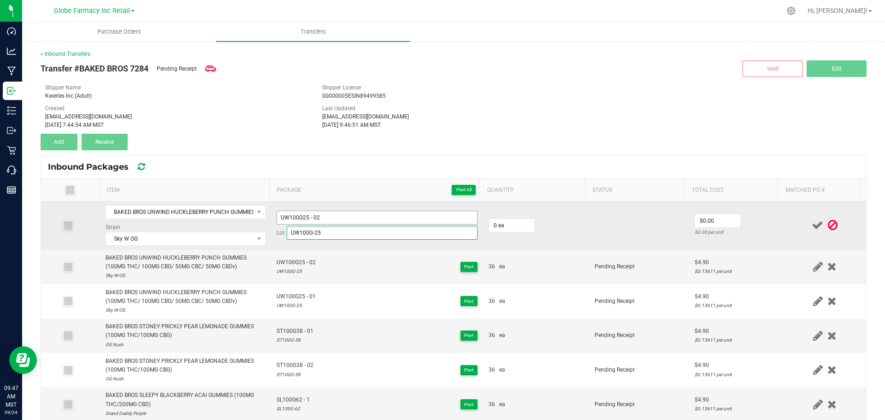
type input "UW100G-25"
click at [335, 214] on input "UW100G25 - 02" at bounding box center [377, 218] width 201 height 14
type input "UW100G25 - 03"
click at [514, 220] on input "0" at bounding box center [511, 225] width 45 height 13
type input "36 ea"
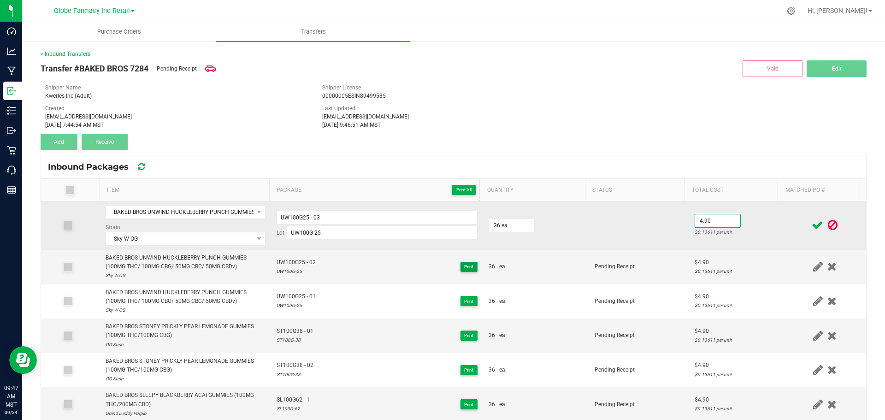
type input "$4.90"
click at [784, 231] on td at bounding box center [825, 226] width 83 height 48
drag, startPoint x: 807, startPoint y: 225, endPoint x: 796, endPoint y: 219, distance: 12.4
click at [812, 225] on icon at bounding box center [818, 225] width 12 height 12
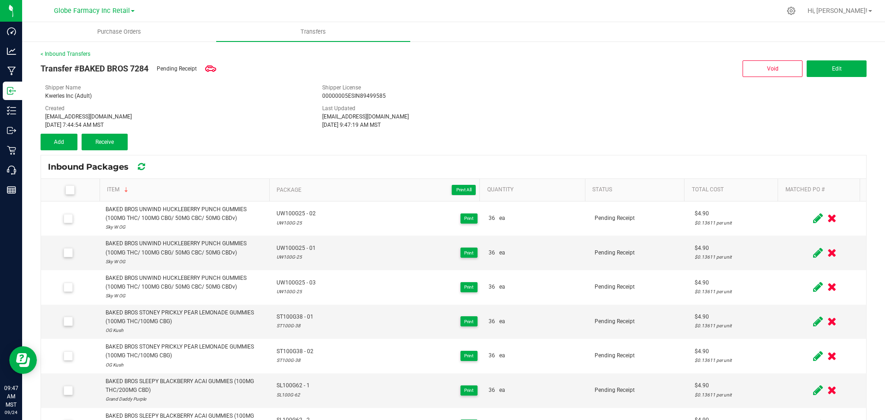
click at [544, 91] on div "Shipper License 00000005ESIN89499585" at bounding box center [453, 91] width 277 height 17
